Goal: Transaction & Acquisition: Purchase product/service

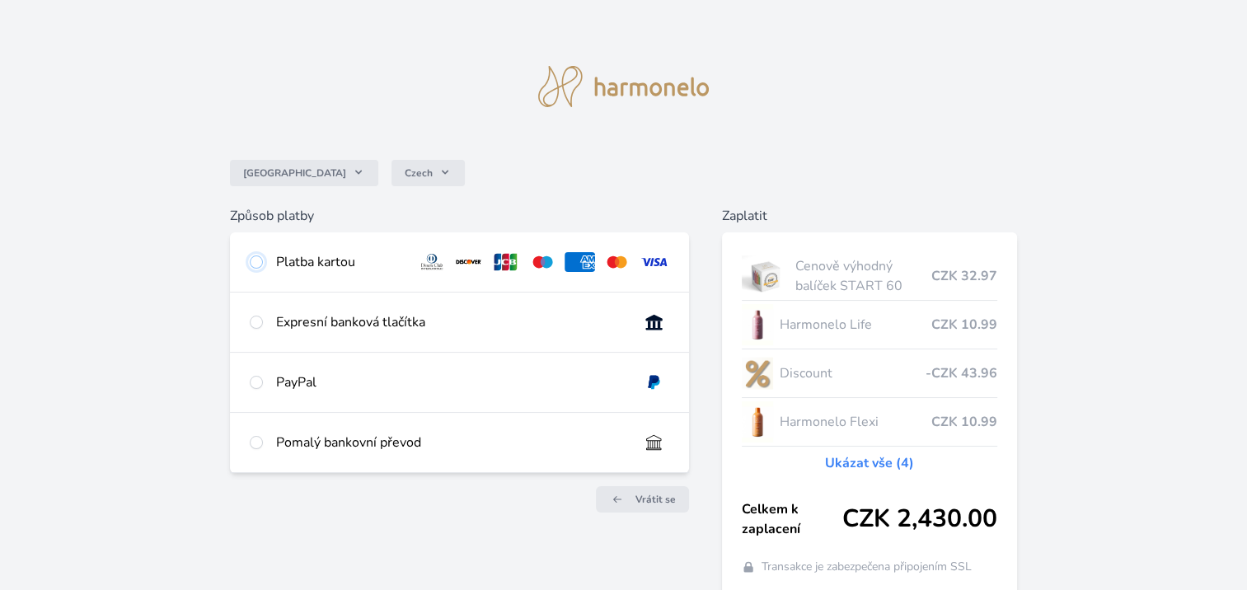
click at [259, 264] on input "radio" at bounding box center [256, 261] width 13 height 13
radio input "true"
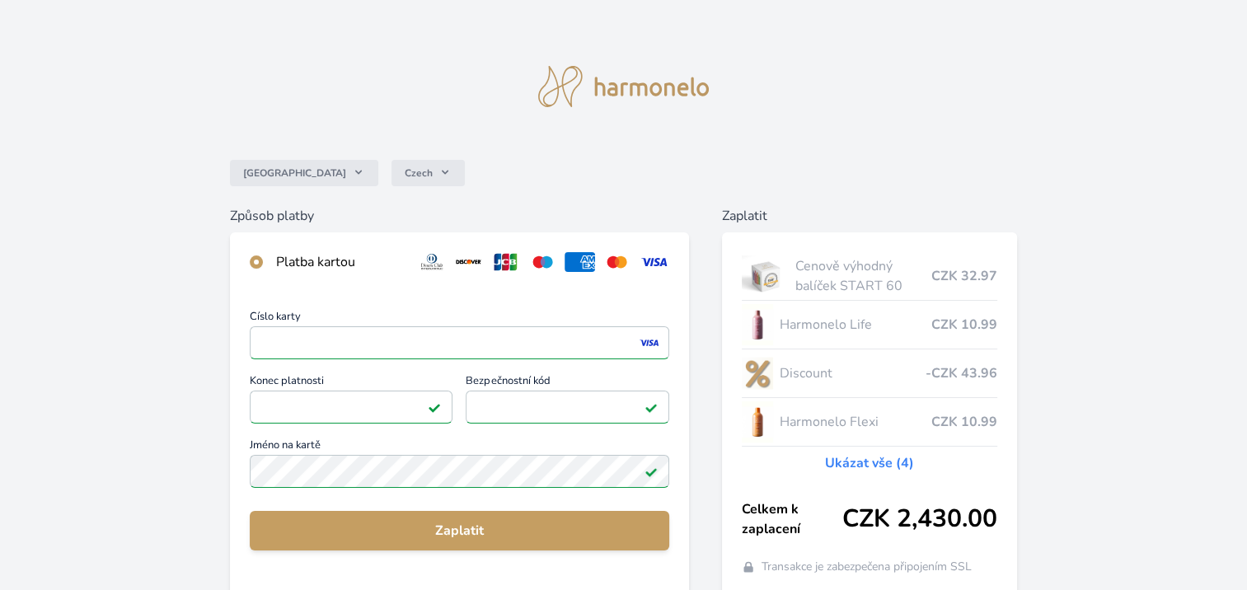
click at [646, 496] on div "Číslo karty <p>Your browser does not support iframes.</p> Konec platnosti <p>Yo…" at bounding box center [459, 441] width 459 height 298
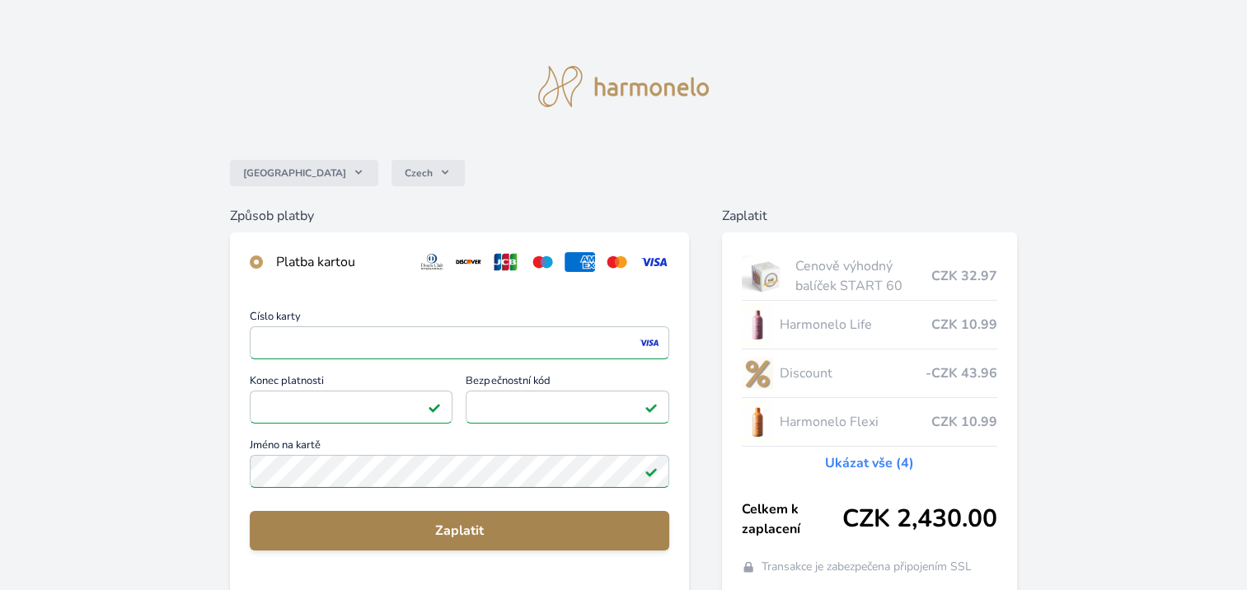
click at [469, 524] on span "Zaplatit" at bounding box center [459, 531] width 393 height 20
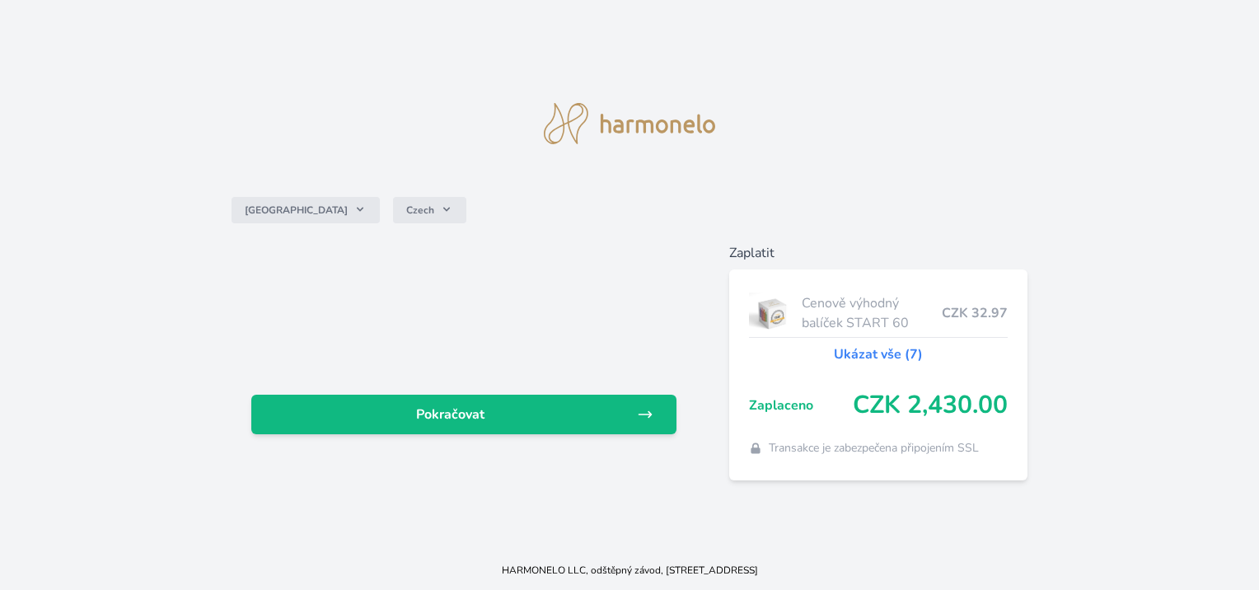
click at [1239, 40] on div "Česko Czech Pokračovat Zaplatit Cenově výhodný balíček START 60 CZK 32.97 Ukáza…" at bounding box center [629, 275] width 1259 height 551
